Goal: Check status: Check status

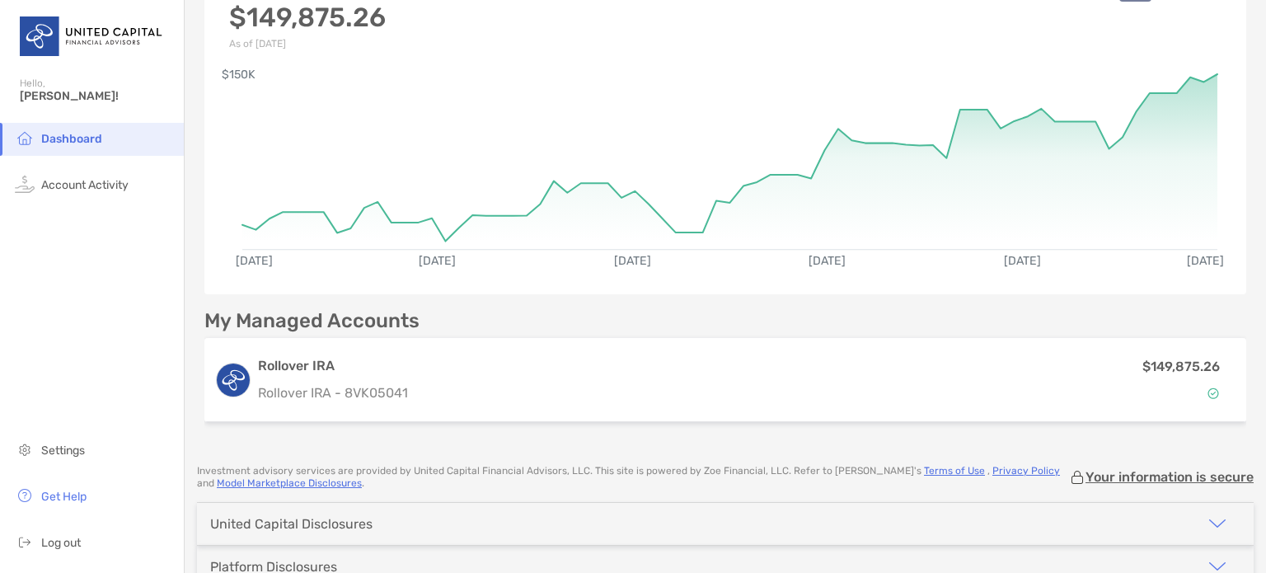
scroll to position [125, 0]
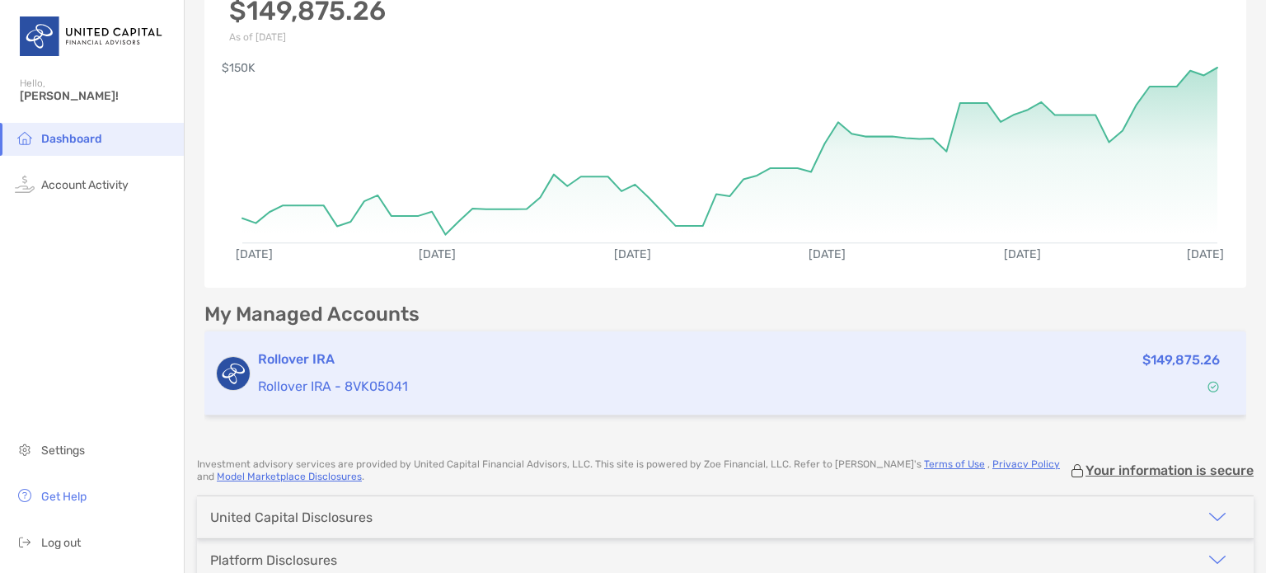
click at [310, 382] on p "Rollover IRA - 8VK05041" at bounding box center [584, 386] width 652 height 21
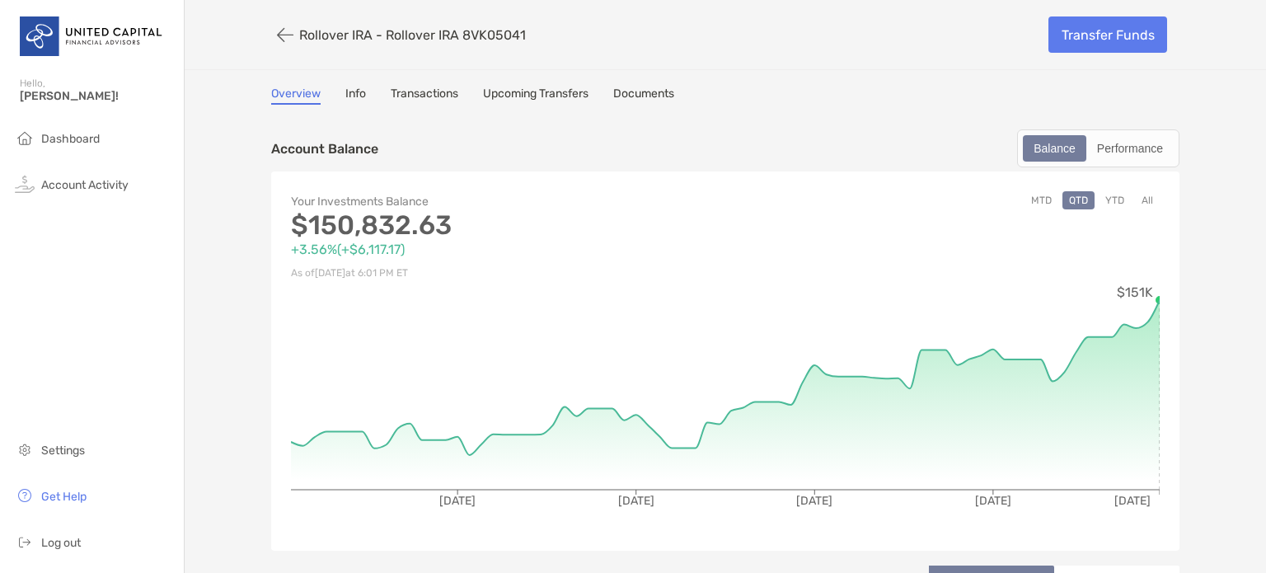
click at [1112, 197] on button "YTD" at bounding box center [1115, 200] width 32 height 18
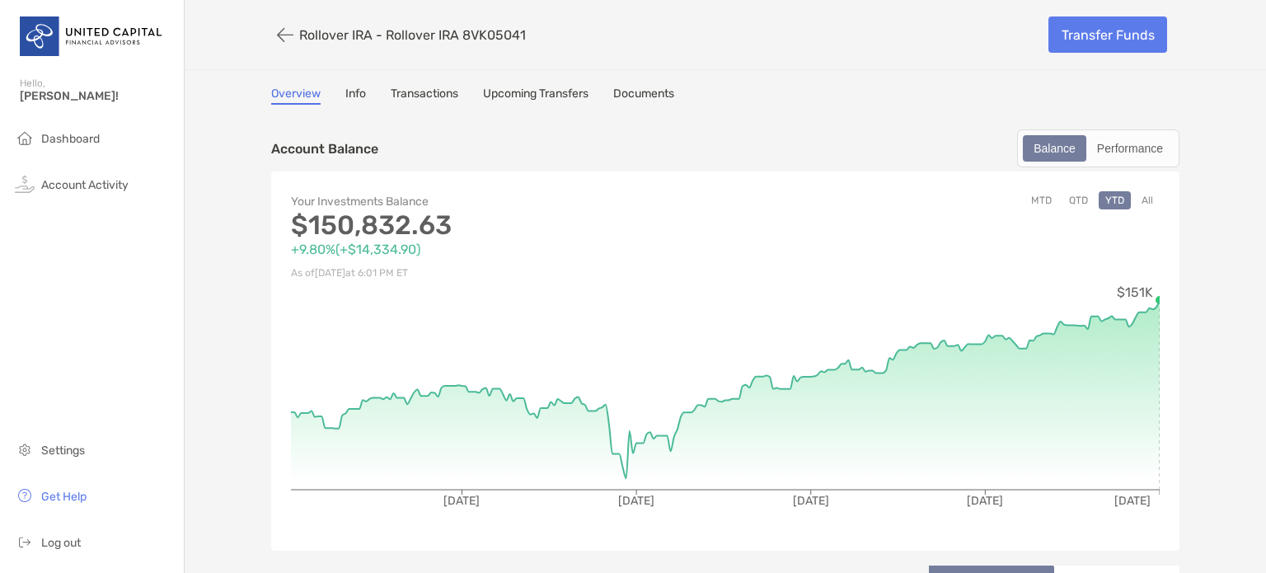
click at [1155, 296] on circle at bounding box center [1160, 300] width 10 height 10
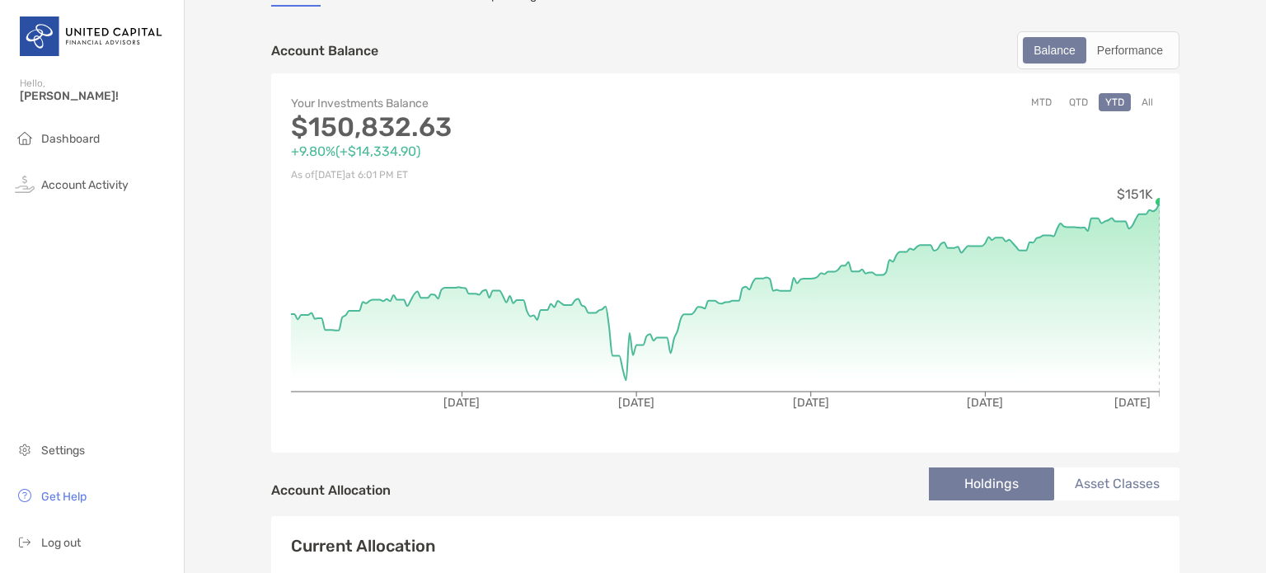
scroll to position [52, 0]
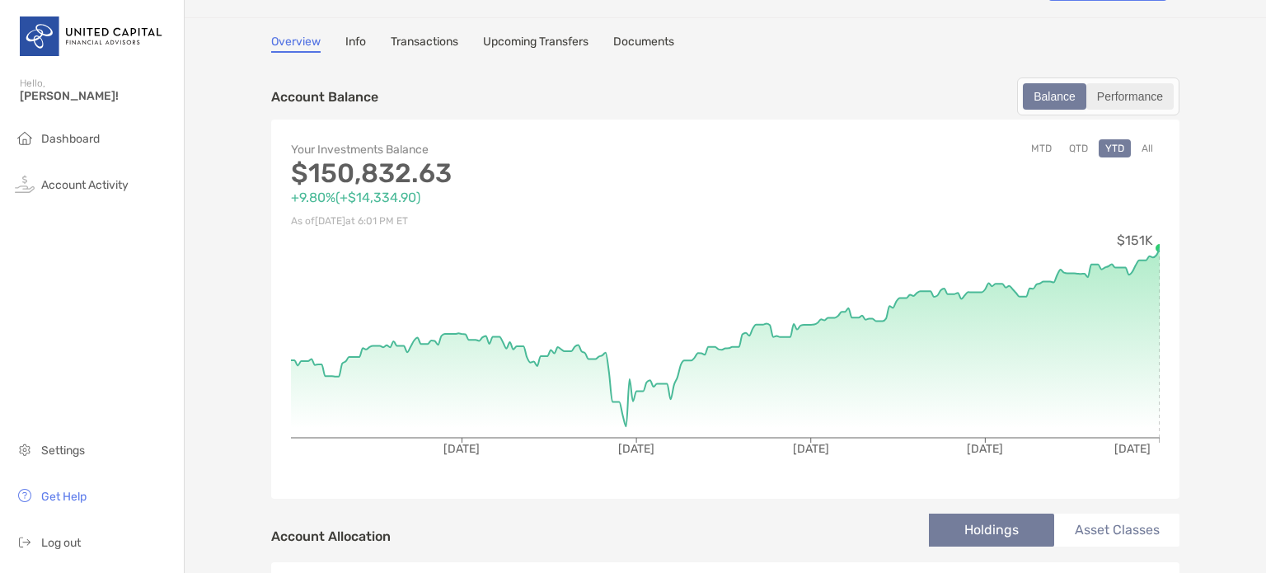
click at [1109, 90] on div "Performance" at bounding box center [1130, 96] width 84 height 23
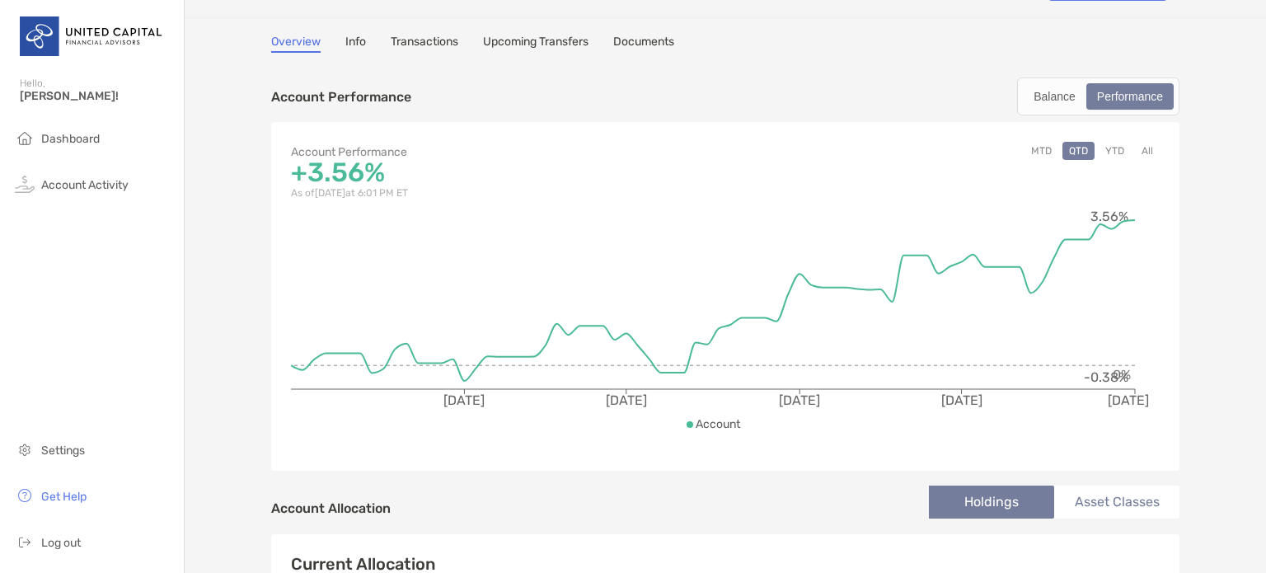
click at [1111, 144] on button "YTD" at bounding box center [1115, 151] width 32 height 18
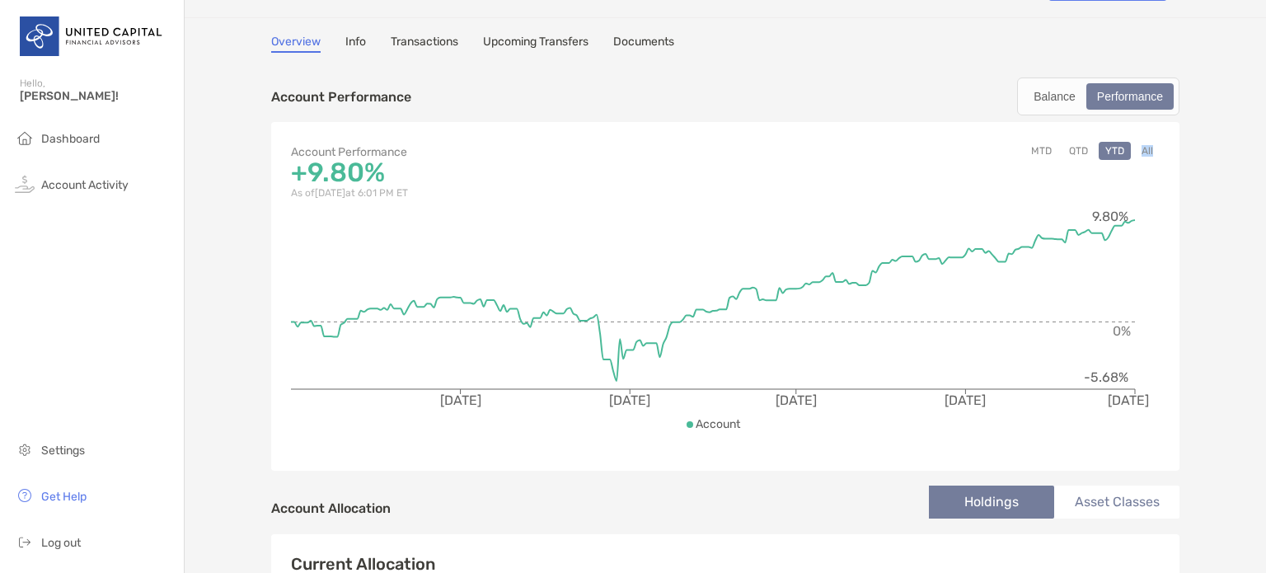
drag, startPoint x: 1218, startPoint y: 141, endPoint x: 1137, endPoint y: 153, distance: 81.7
click at [1141, 148] on button "All" at bounding box center [1147, 151] width 25 height 18
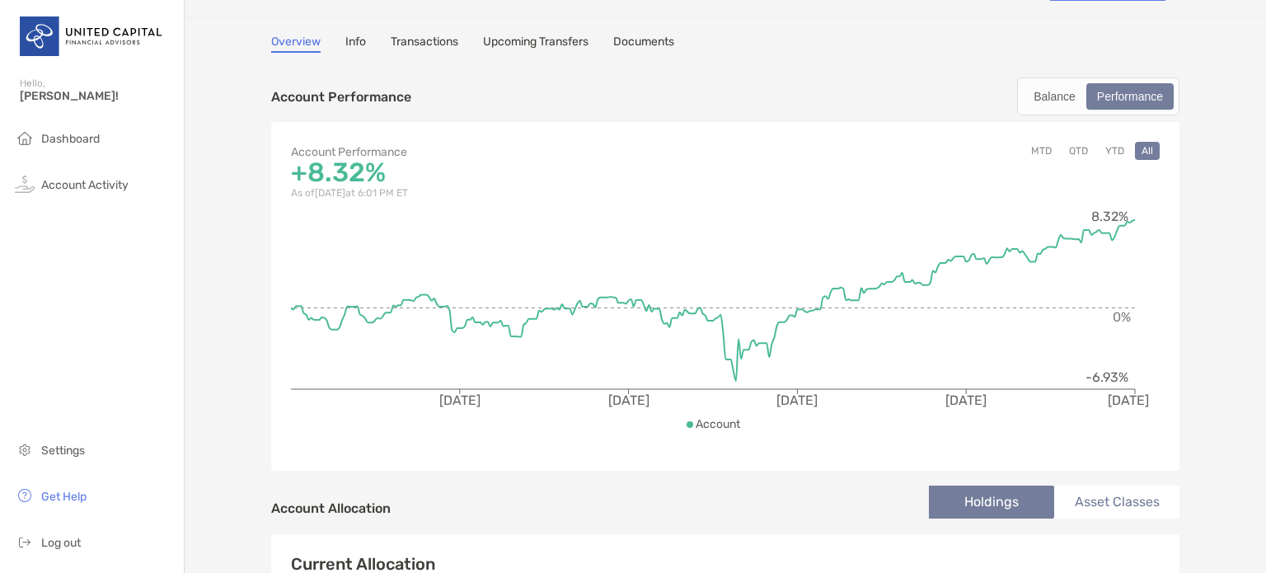
click at [1107, 145] on button "YTD" at bounding box center [1115, 151] width 32 height 18
